Goal: Task Accomplishment & Management: Manage account settings

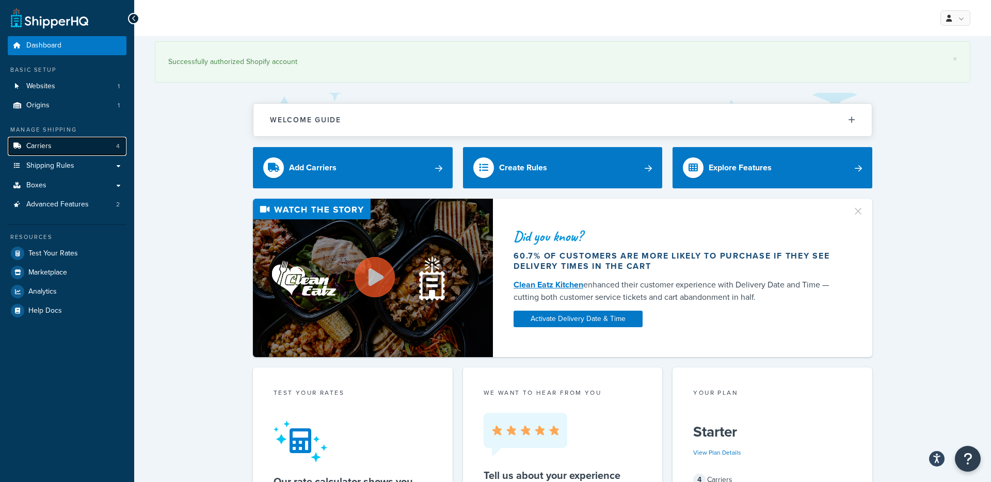
click at [58, 149] on link "Carriers 4" at bounding box center [67, 146] width 119 height 19
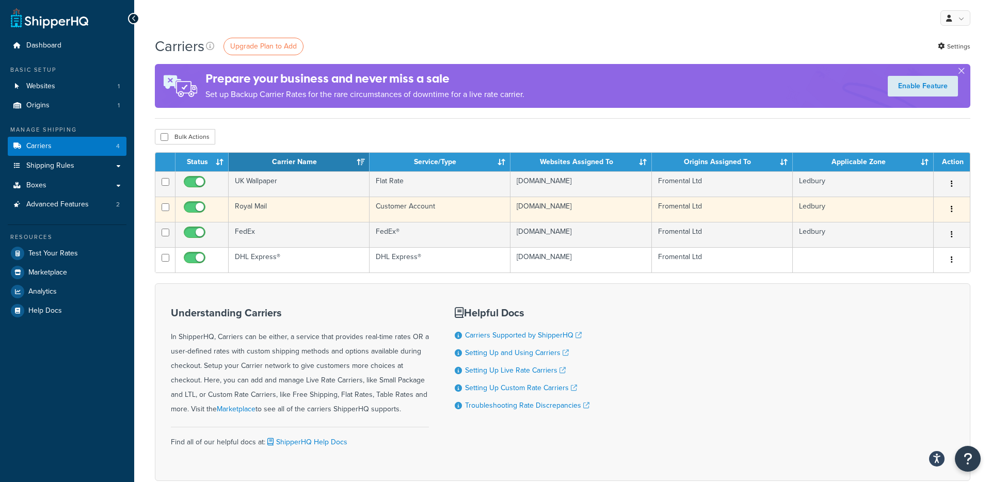
click at [243, 208] on td "Royal Mail" at bounding box center [299, 209] width 141 height 25
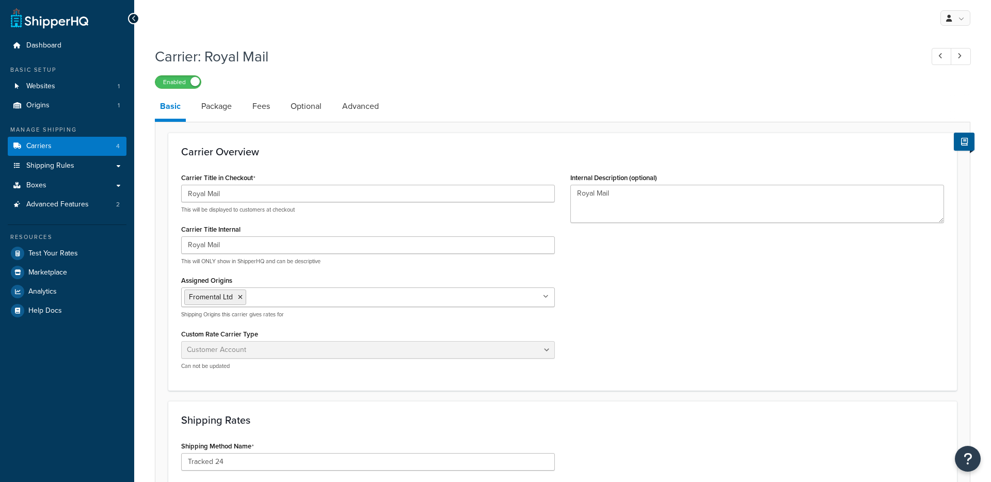
select select "customerAccount"
click at [307, 103] on link "Optional" at bounding box center [305, 106] width 41 height 25
select select "177244"
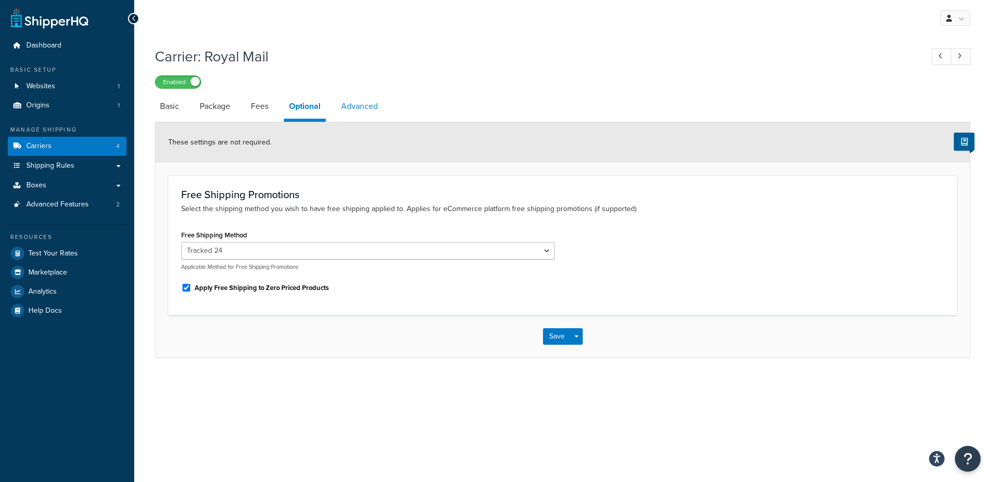
click at [360, 109] on link "Advanced" at bounding box center [359, 106] width 47 height 25
select select "false"
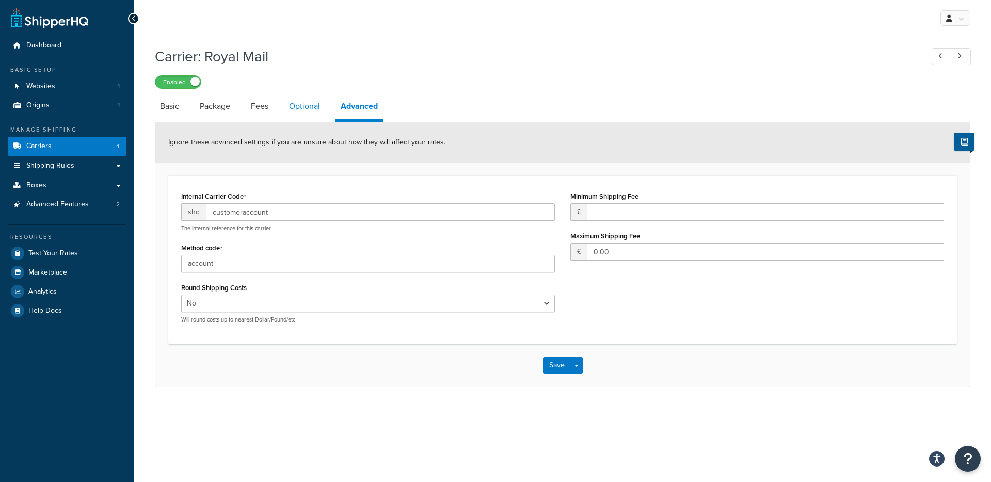
click at [292, 108] on link "Optional" at bounding box center [304, 106] width 41 height 25
select select "177244"
